Goal: Task Accomplishment & Management: Manage account settings

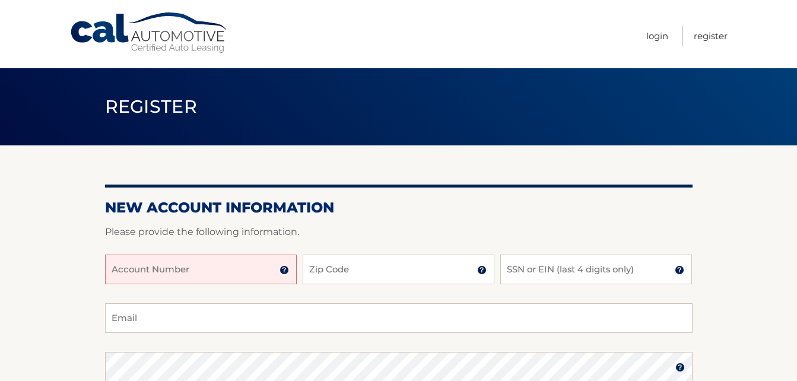
click at [140, 269] on input "Account Number" at bounding box center [201, 270] width 192 height 30
type input "11"
click at [661, 37] on link "Login" at bounding box center [658, 36] width 22 height 20
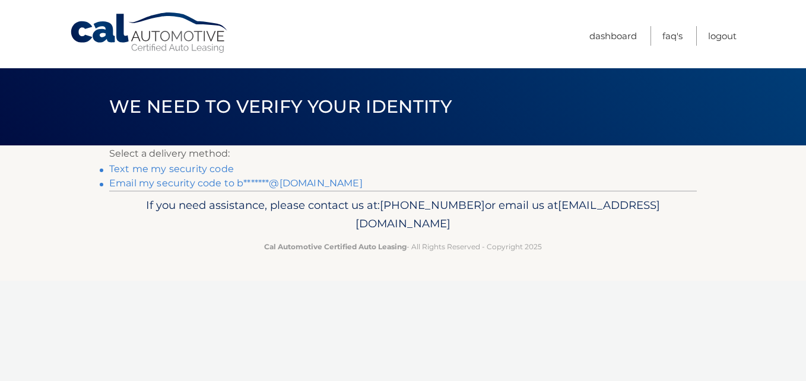
click at [179, 184] on link "Email my security code to b*******@[DOMAIN_NAME]" at bounding box center [236, 183] width 254 height 11
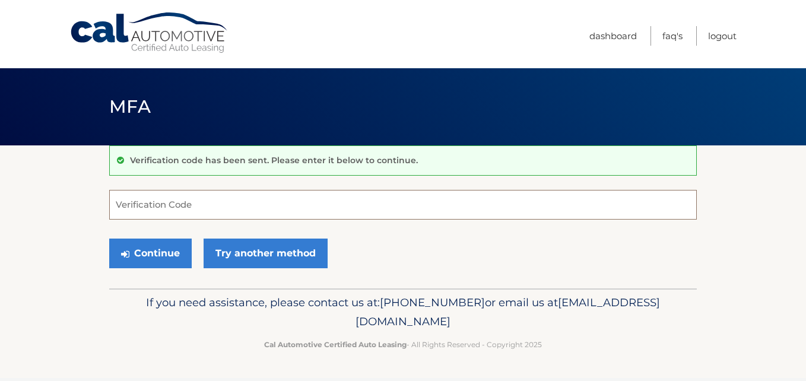
click at [176, 202] on input "Verification Code" at bounding box center [403, 205] width 588 height 30
type input "740726"
click at [109, 239] on button "Continue" at bounding box center [150, 254] width 83 height 30
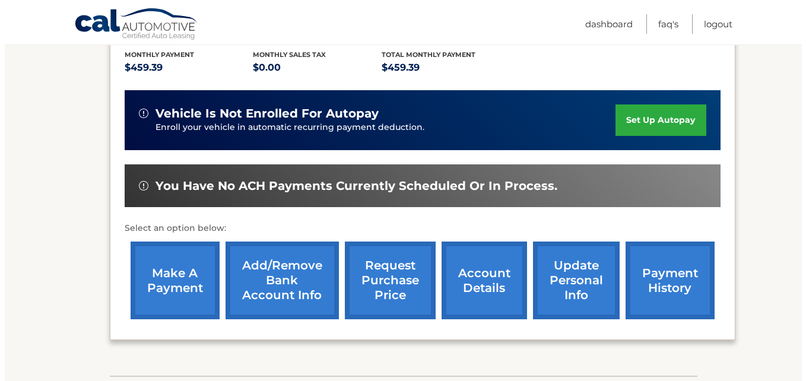
scroll to position [338, 0]
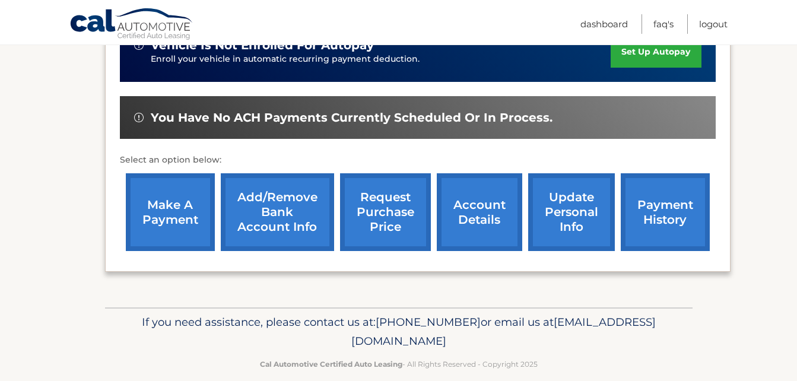
click at [387, 208] on link "request purchase price" at bounding box center [385, 212] width 91 height 78
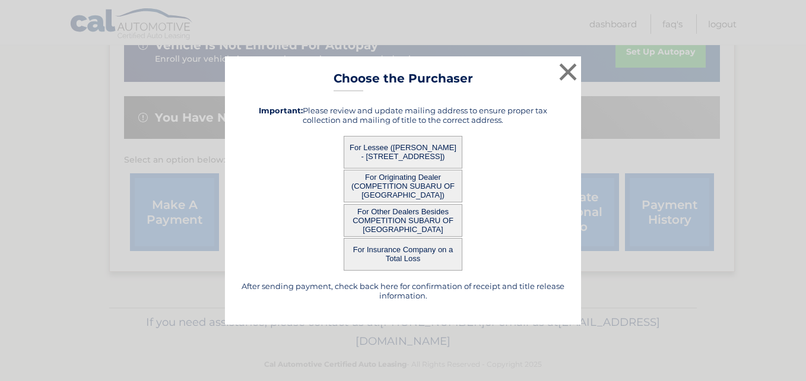
click at [392, 154] on button "For Lessee ([PERSON_NAME] - [STREET_ADDRESS])" at bounding box center [403, 152] width 119 height 33
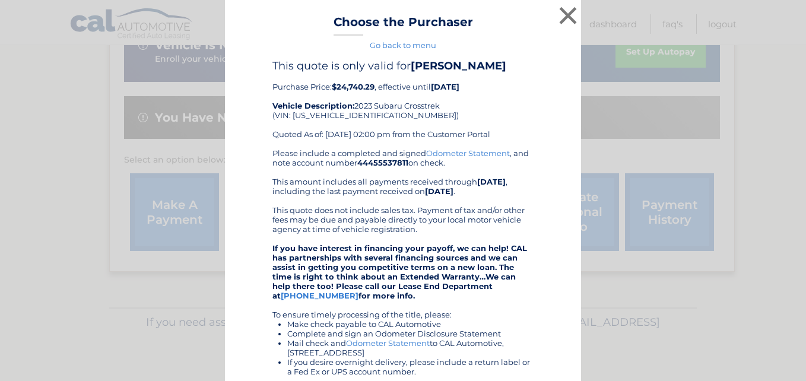
click at [411, 155] on div "Please include a completed and signed Odometer Statement , and note account num…" at bounding box center [403, 309] width 261 height 323
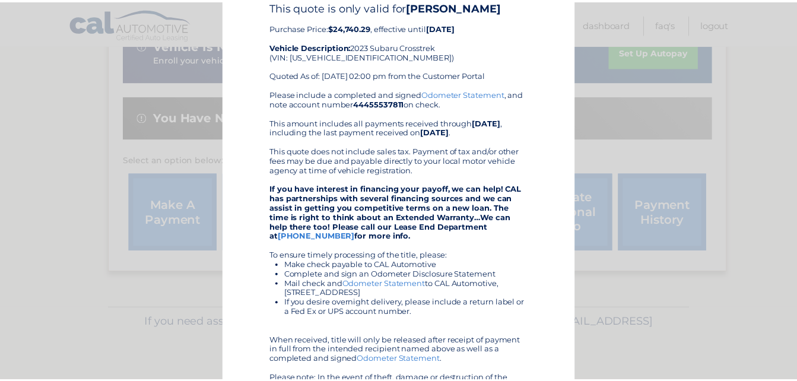
scroll to position [0, 0]
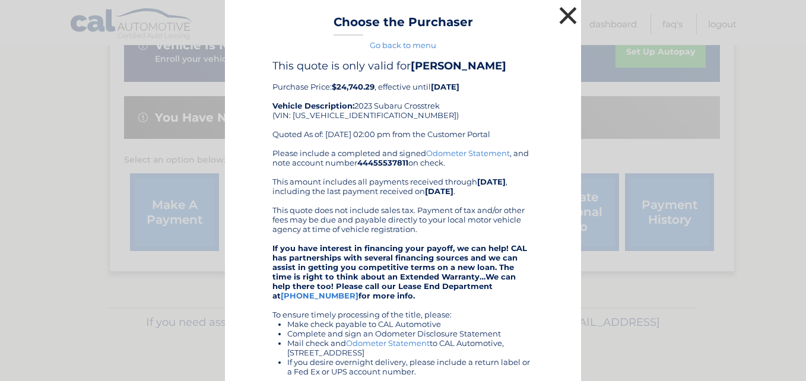
click at [561, 12] on button "×" at bounding box center [568, 16] width 24 height 24
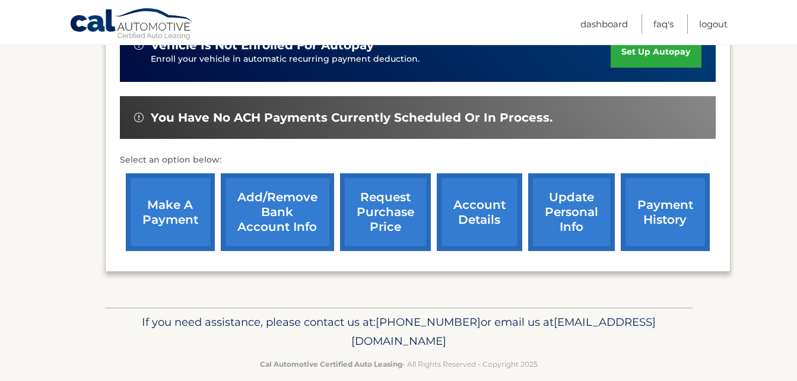
click at [481, 196] on link "account details" at bounding box center [480, 212] width 86 height 78
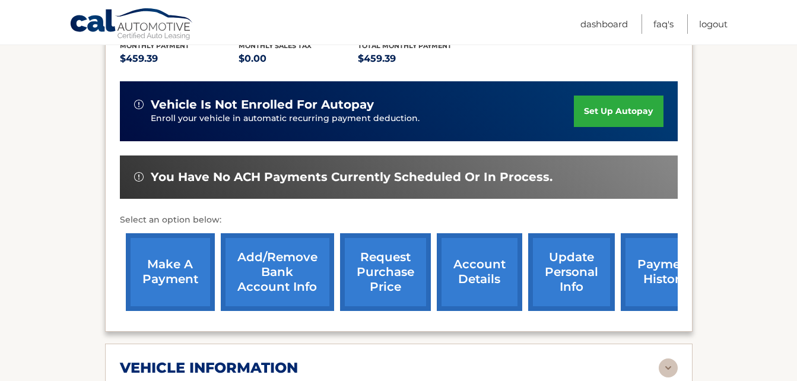
scroll to position [297, 0]
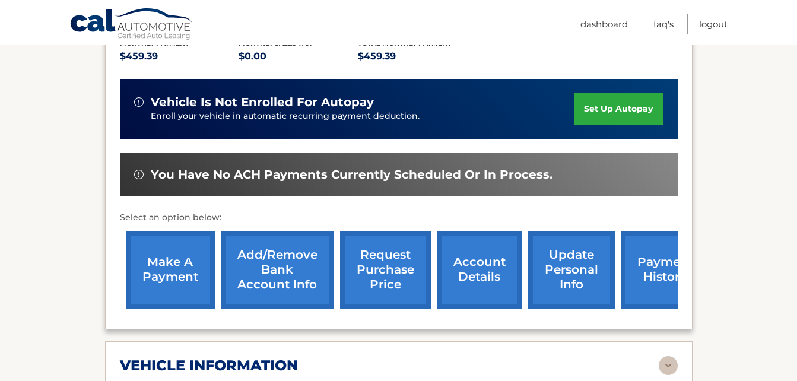
click at [386, 258] on link "request purchase price" at bounding box center [385, 270] width 91 height 78
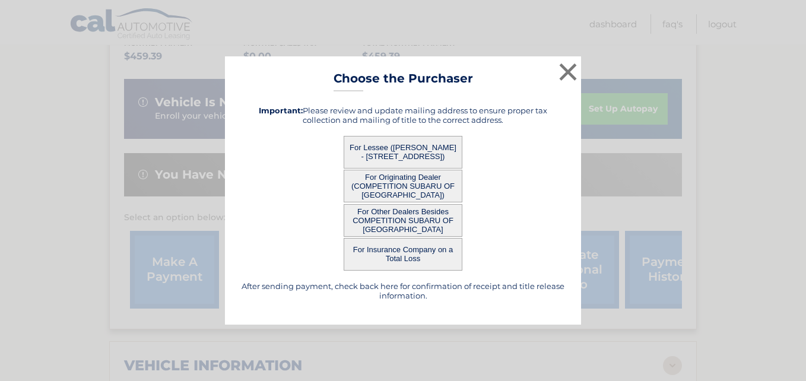
click at [403, 186] on button "For Originating Dealer (COMPETITION SUBARU OF SMITHTOWN)" at bounding box center [403, 186] width 119 height 33
click at [406, 186] on button "For Originating Dealer (COMPETITION SUBARU OF SMITHTOWN)" at bounding box center [403, 186] width 119 height 33
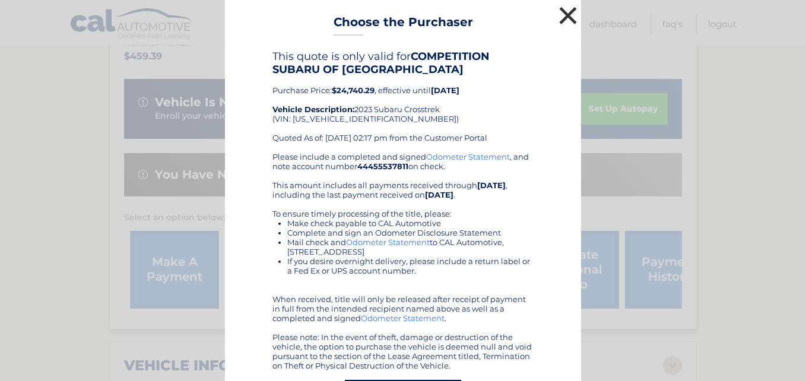
click at [565, 14] on button "×" at bounding box center [568, 16] width 24 height 24
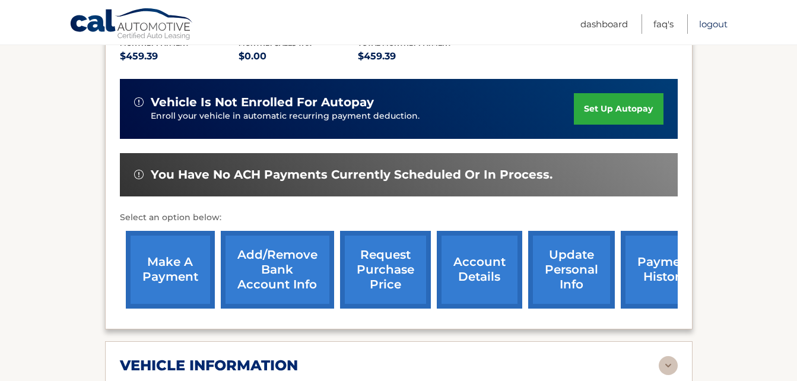
click at [726, 22] on link "Logout" at bounding box center [713, 24] width 29 height 20
